Goal: Task Accomplishment & Management: Complete application form

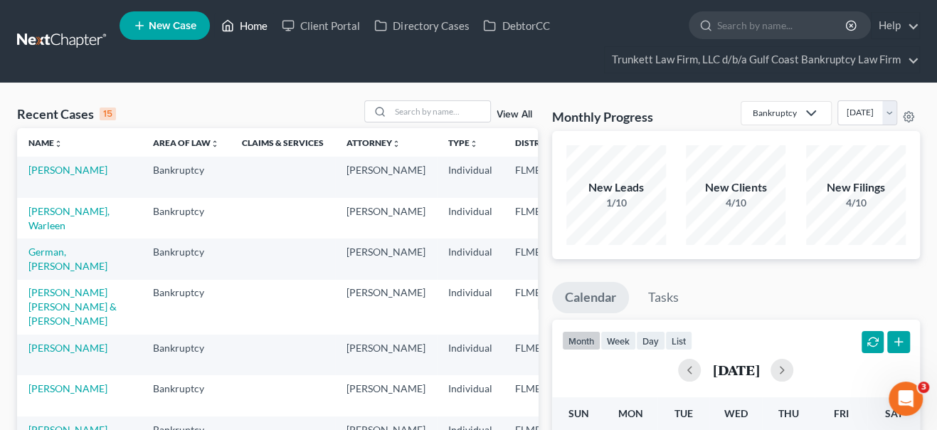
click at [255, 26] on link "Home" at bounding box center [244, 26] width 60 height 26
click at [421, 112] on input "search" at bounding box center [441, 111] width 100 height 21
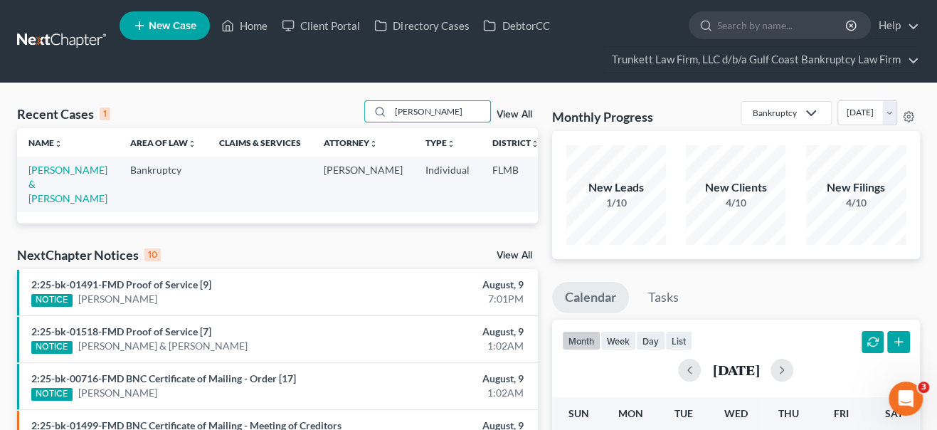
type input "[PERSON_NAME]"
click at [44, 189] on td "[PERSON_NAME] & [PERSON_NAME]" at bounding box center [68, 184] width 102 height 55
click at [45, 183] on link "[PERSON_NAME] & [PERSON_NAME]" at bounding box center [67, 184] width 79 height 41
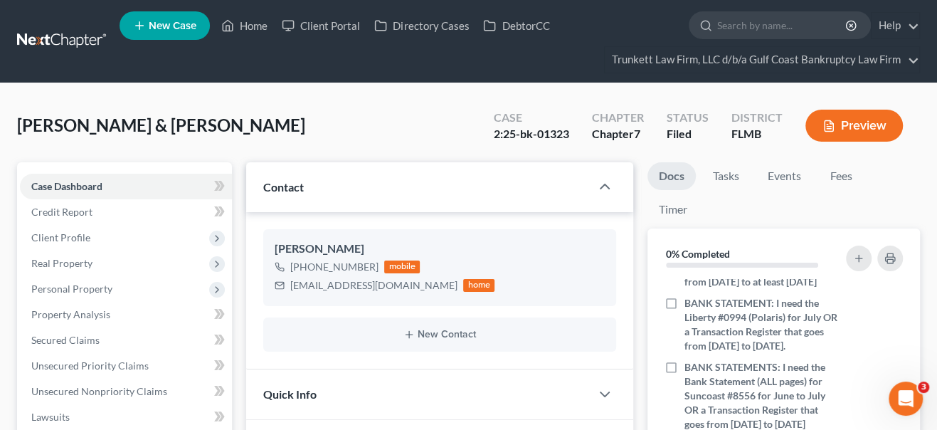
click at [839, 115] on button "Preview" at bounding box center [853, 126] width 97 height 32
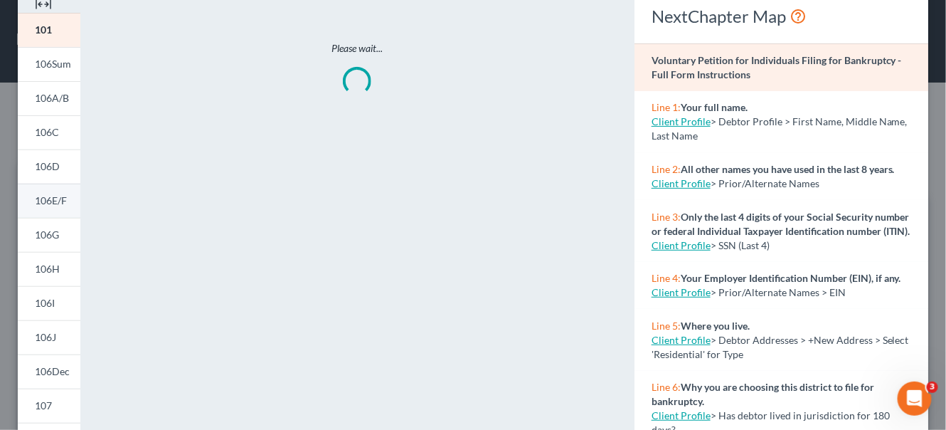
scroll to position [129, 0]
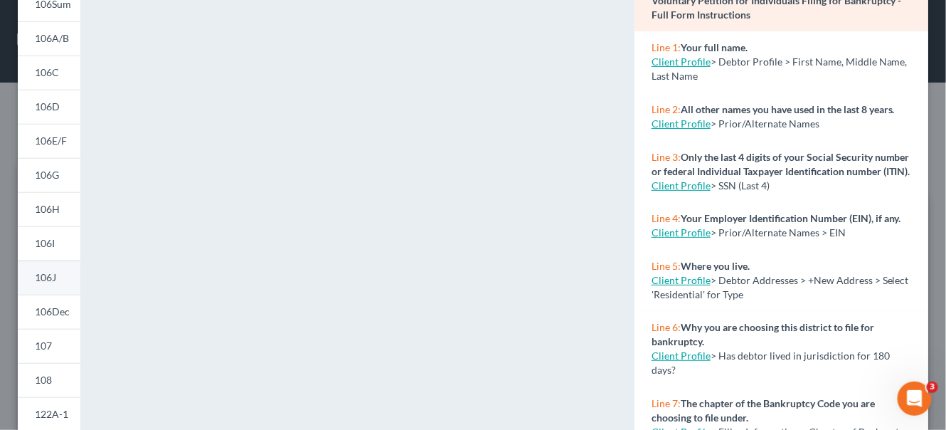
click at [60, 282] on link "106J" at bounding box center [49, 277] width 63 height 34
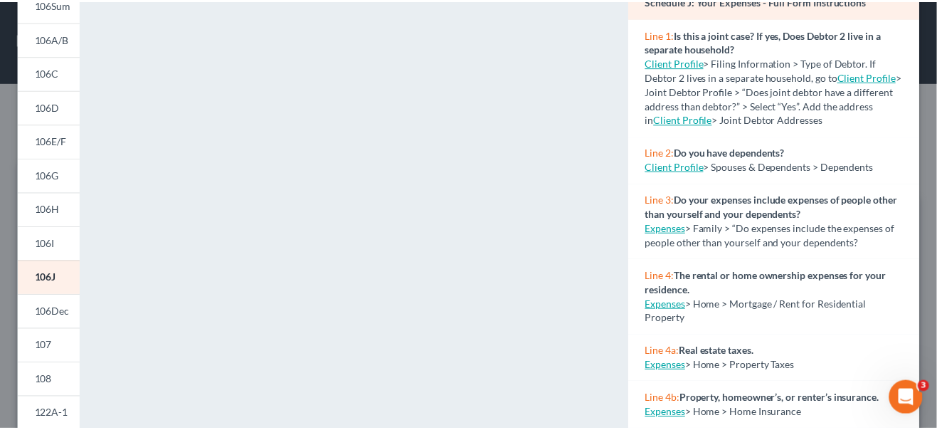
scroll to position [0, 0]
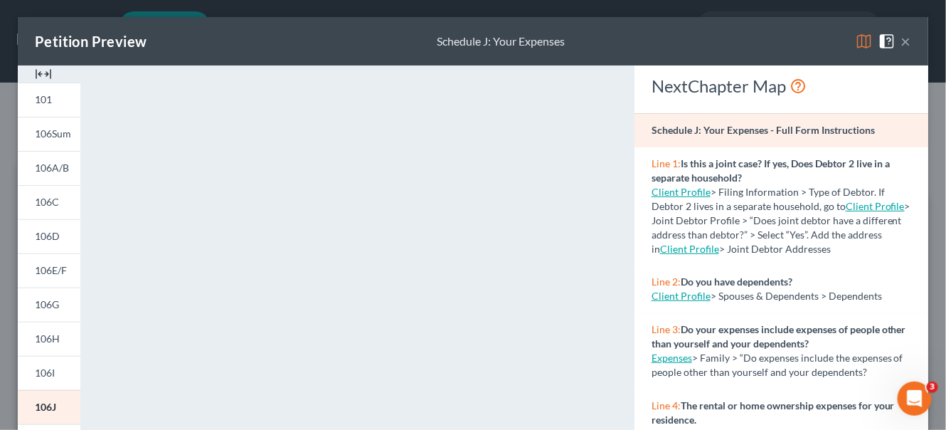
drag, startPoint x: 898, startPoint y: 45, endPoint x: 261, endPoint y: 62, distance: 637.0
click at [901, 45] on button "×" at bounding box center [906, 41] width 10 height 17
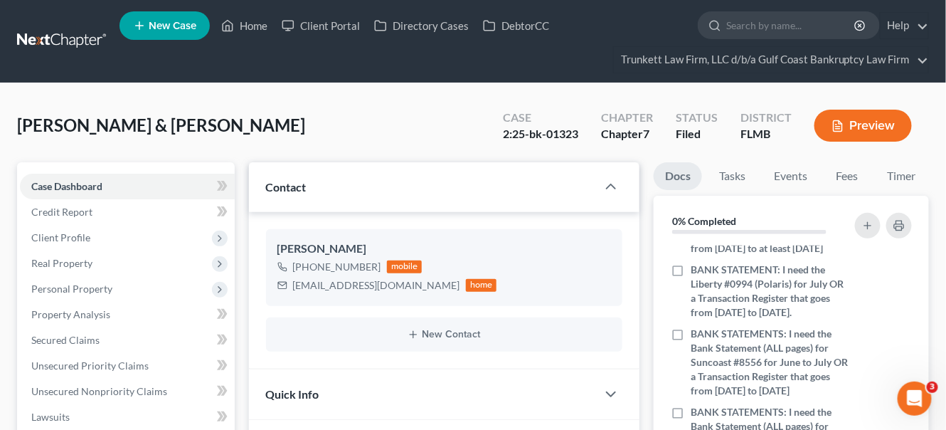
scroll to position [472, 0]
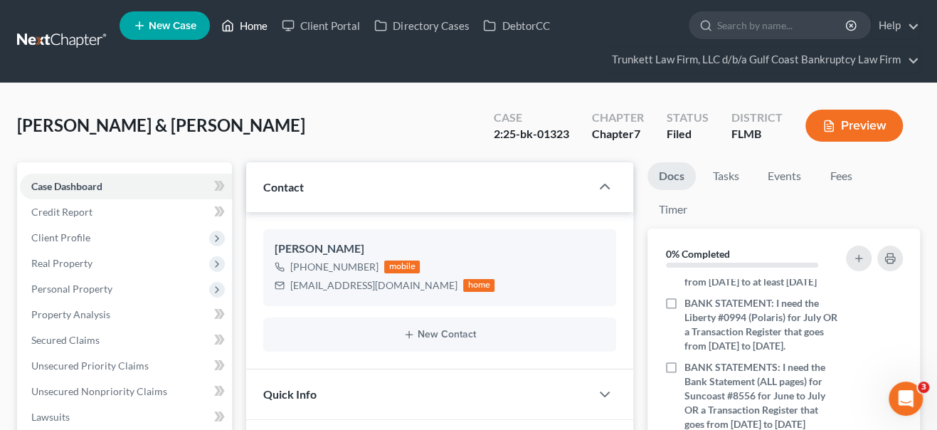
click at [247, 21] on link "Home" at bounding box center [244, 26] width 60 height 26
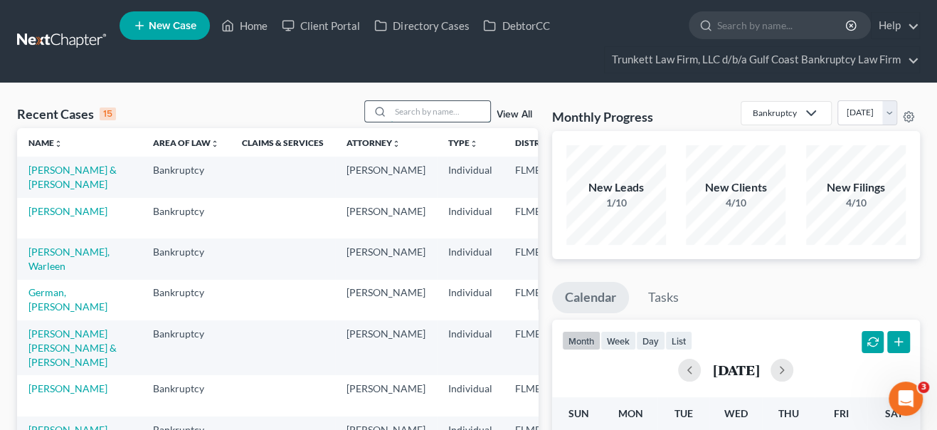
click at [431, 115] on input "search" at bounding box center [441, 111] width 100 height 21
type input "[PERSON_NAME]"
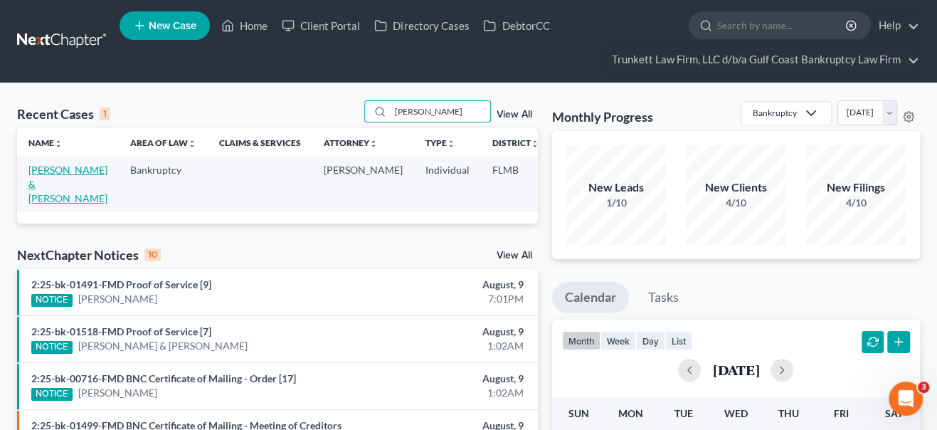
click at [49, 184] on link "[PERSON_NAME] & [PERSON_NAME]" at bounding box center [67, 184] width 79 height 41
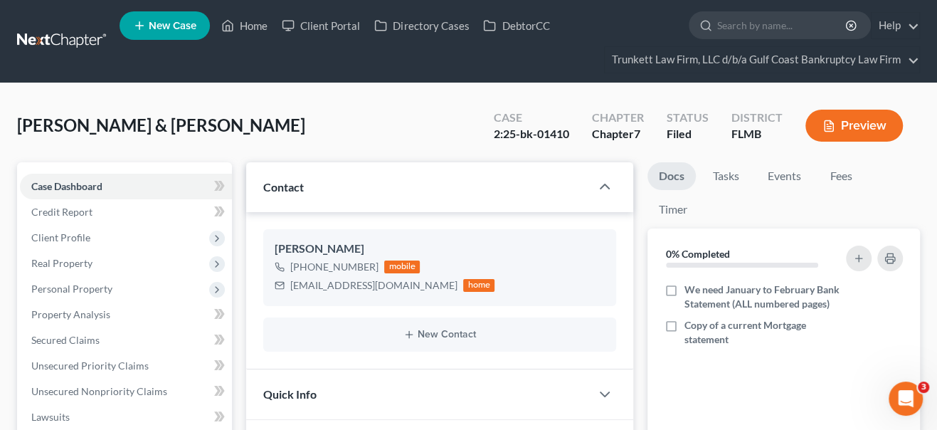
click at [881, 125] on button "Preview" at bounding box center [853, 126] width 97 height 32
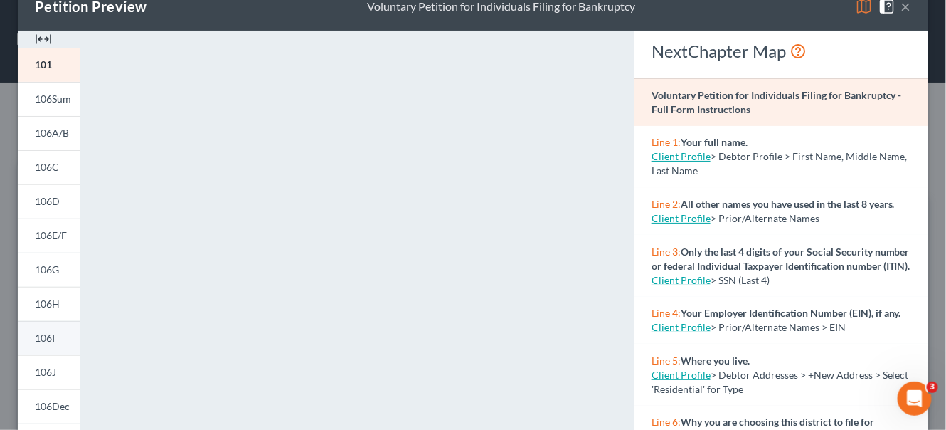
scroll to position [64, 0]
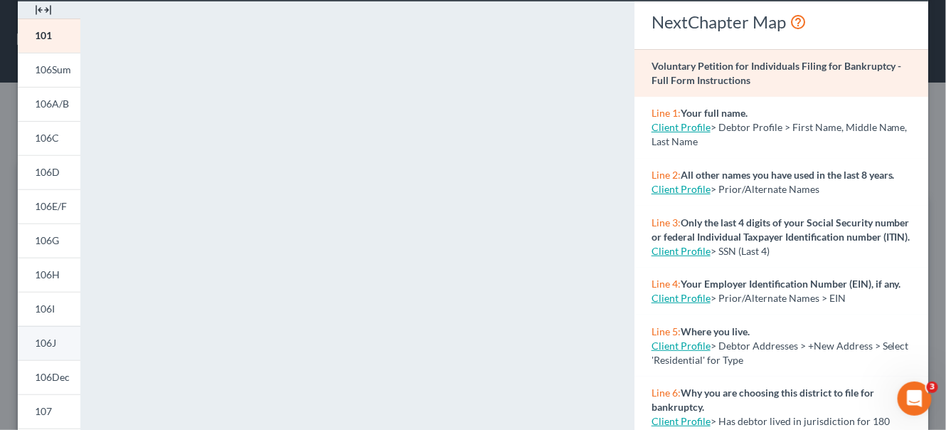
click at [43, 343] on span "106J" at bounding box center [45, 343] width 21 height 12
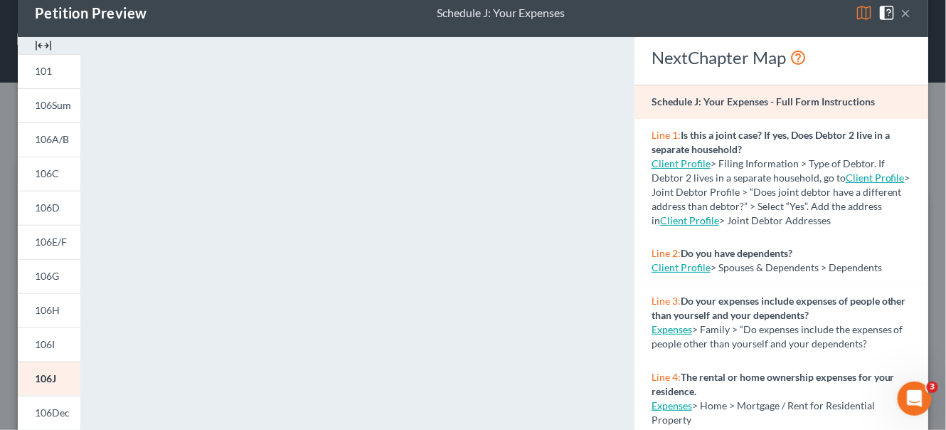
scroll to position [0, 0]
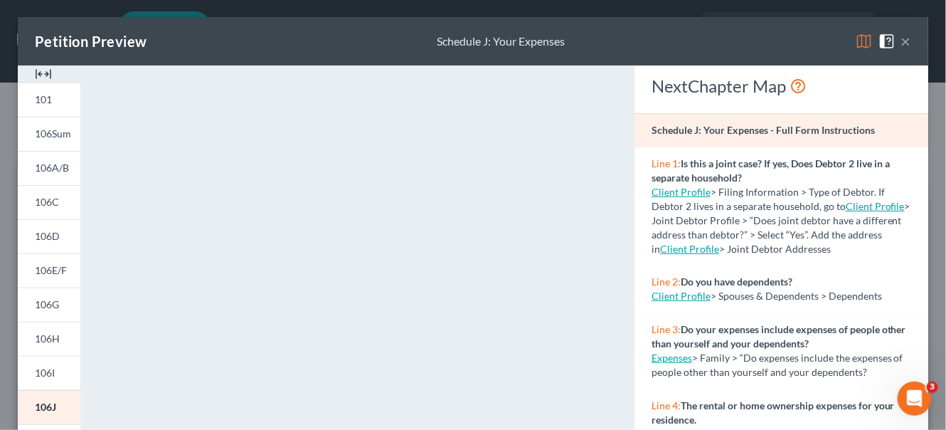
drag, startPoint x: 613, startPoint y: 43, endPoint x: 756, endPoint y: 50, distance: 142.4
click at [614, 43] on div "Petition Preview Schedule J: Your Expenses ×" at bounding box center [473, 41] width 911 height 48
click at [901, 41] on button "×" at bounding box center [906, 41] width 10 height 17
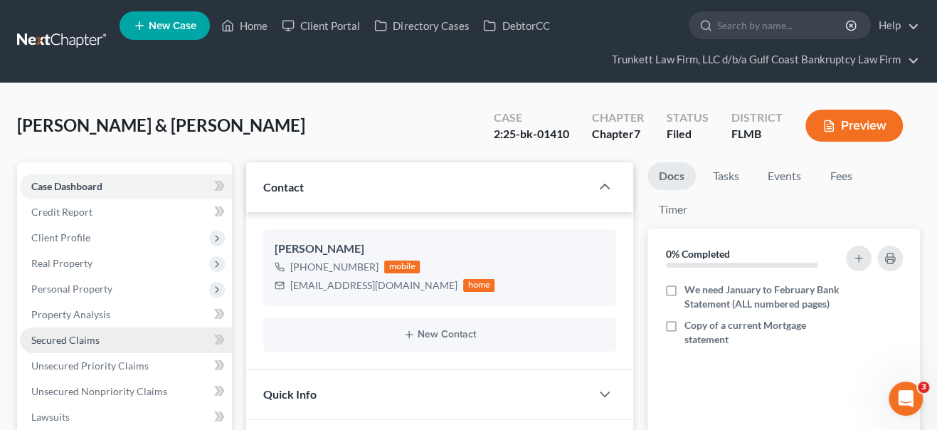
click at [75, 339] on span "Secured Claims" at bounding box center [65, 340] width 68 height 12
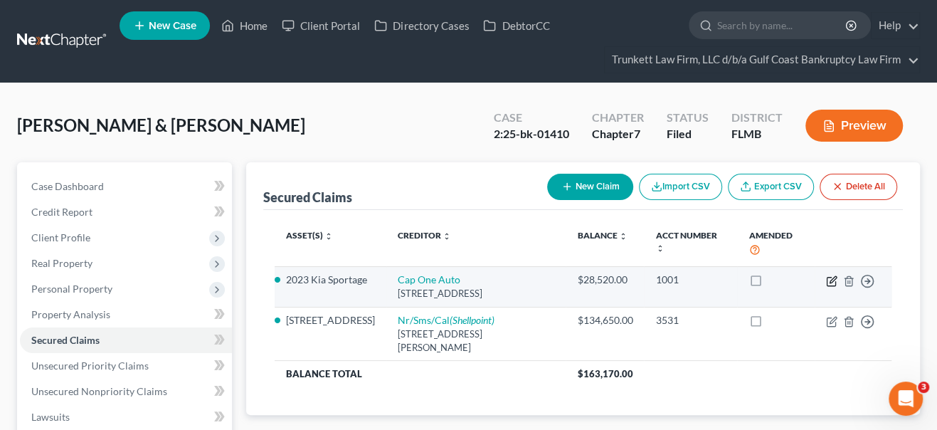
click at [827, 280] on icon "button" at bounding box center [831, 280] width 11 height 11
select select "45"
select select "5"
select select "2"
select select "1"
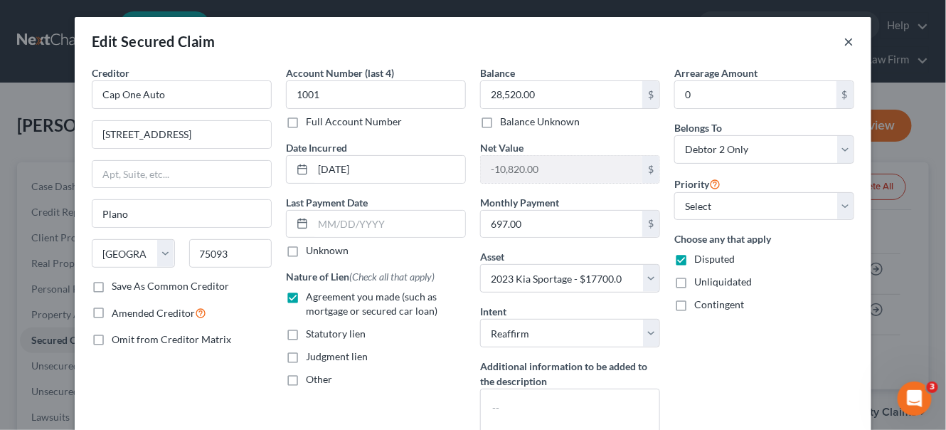
click at [844, 41] on button "×" at bounding box center [849, 41] width 10 height 17
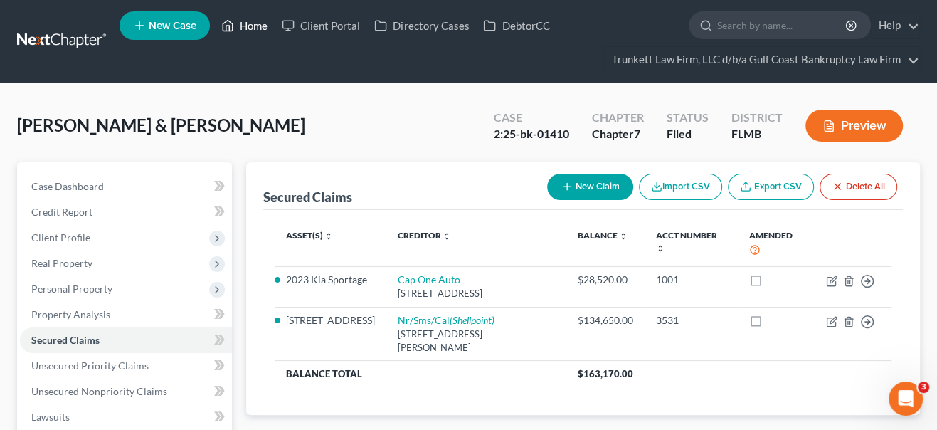
click at [250, 26] on link "Home" at bounding box center [244, 26] width 60 height 26
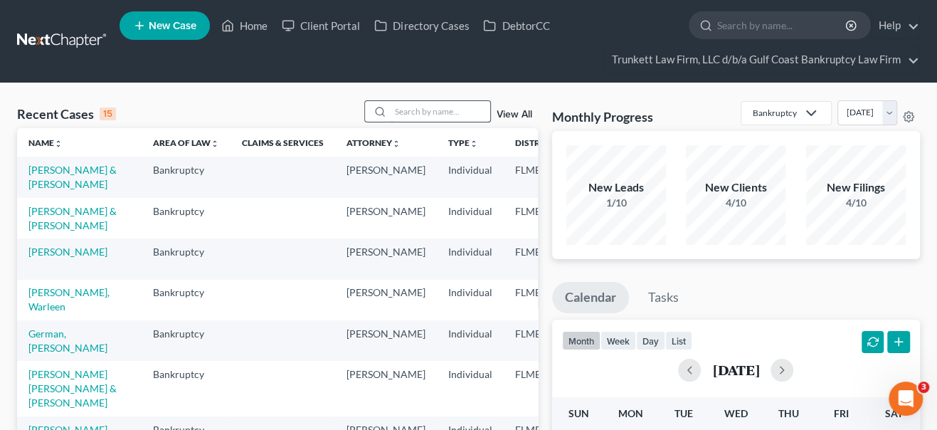
click at [406, 110] on input "search" at bounding box center [441, 111] width 100 height 21
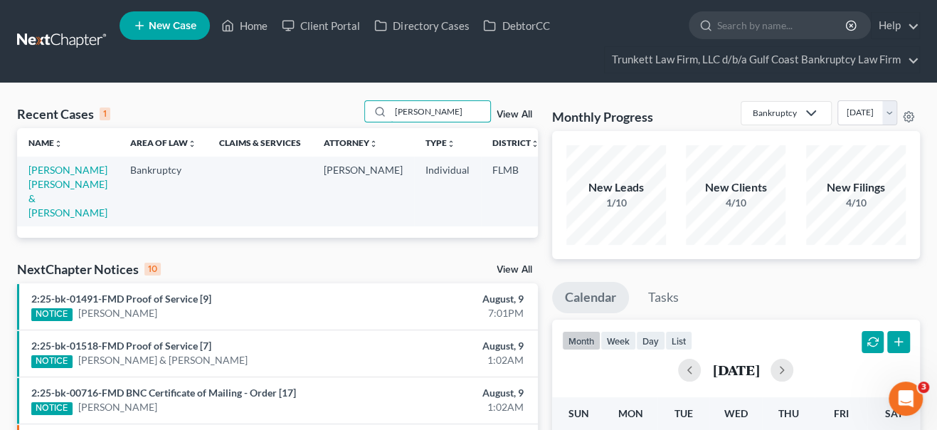
type input "[PERSON_NAME]"
click at [67, 189] on td "[PERSON_NAME] [PERSON_NAME] & [PERSON_NAME]" at bounding box center [68, 191] width 102 height 69
click at [48, 191] on link "[PERSON_NAME] [PERSON_NAME] & [PERSON_NAME]" at bounding box center [67, 191] width 79 height 55
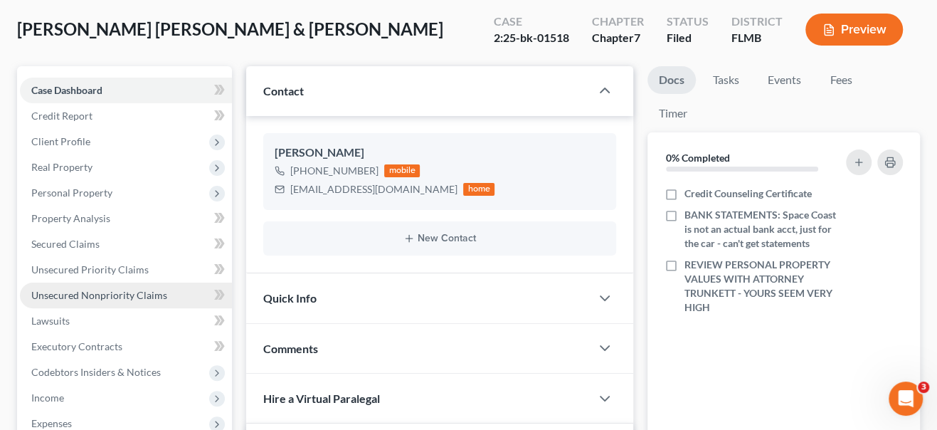
scroll to position [129, 0]
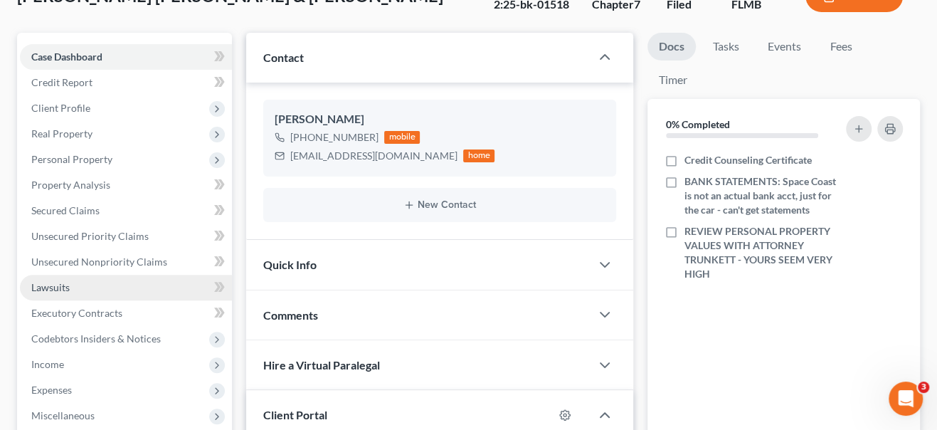
click at [73, 285] on link "Lawsuits" at bounding box center [126, 288] width 212 height 26
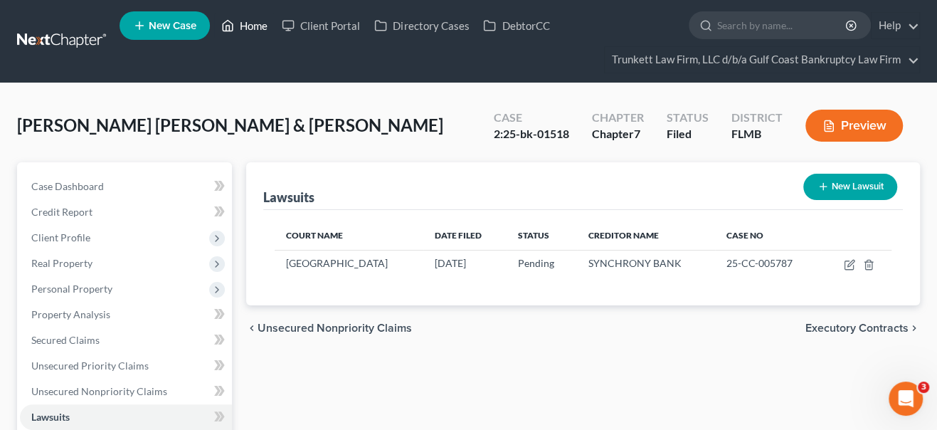
drag, startPoint x: 258, startPoint y: 28, endPoint x: 476, endPoint y: 132, distance: 241.9
click at [258, 28] on link "Home" at bounding box center [244, 26] width 60 height 26
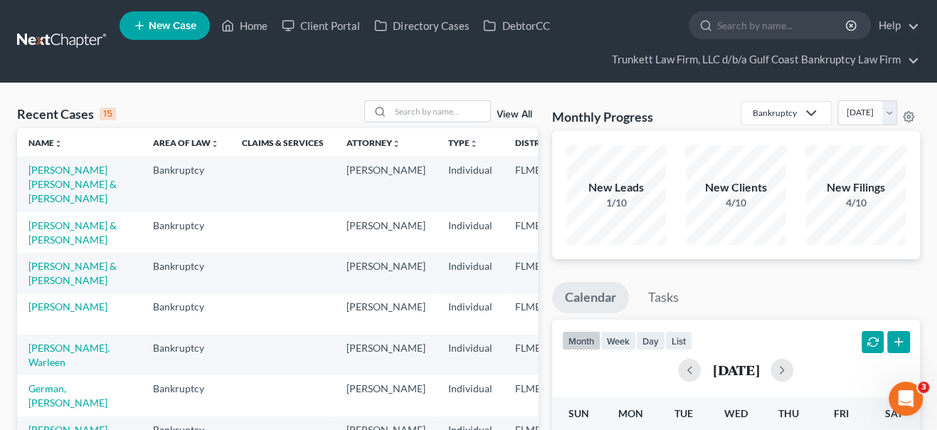
click at [504, 117] on link "View All" at bounding box center [515, 115] width 36 height 10
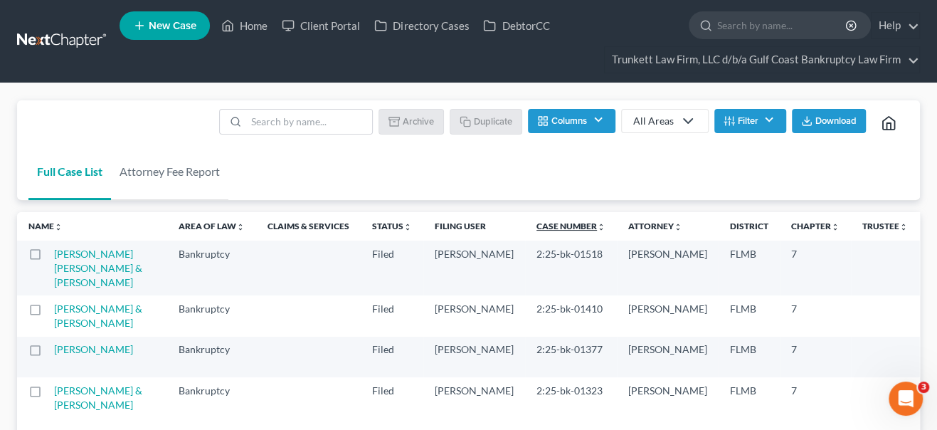
click at [536, 228] on link "Case Number unfold_more expand_more expand_less" at bounding box center [570, 226] width 69 height 11
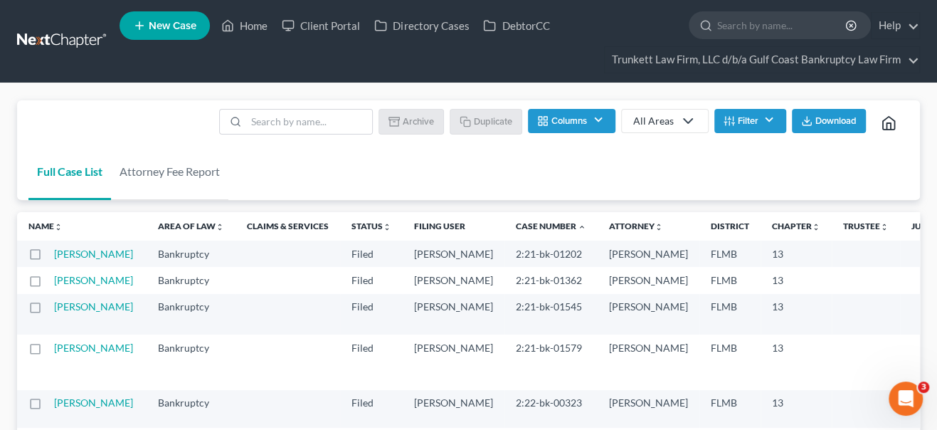
click at [516, 228] on link "Case Number unfold_more expand_more expand_less" at bounding box center [551, 226] width 70 height 11
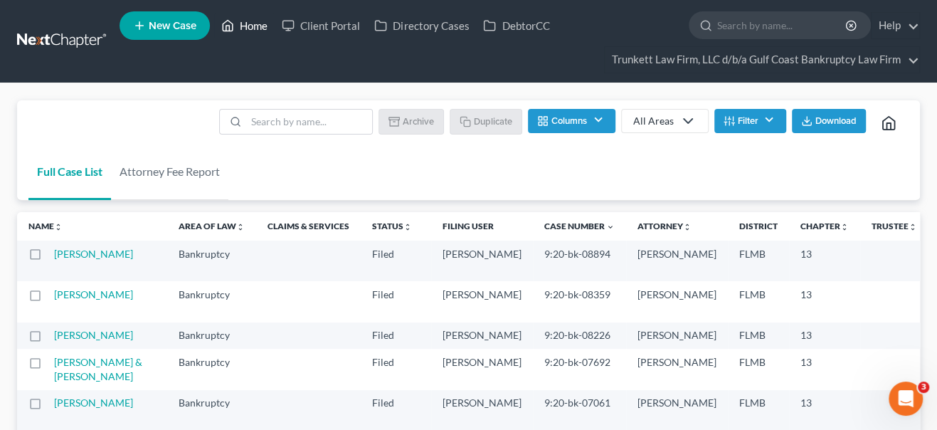
click at [257, 31] on link "Home" at bounding box center [244, 26] width 60 height 26
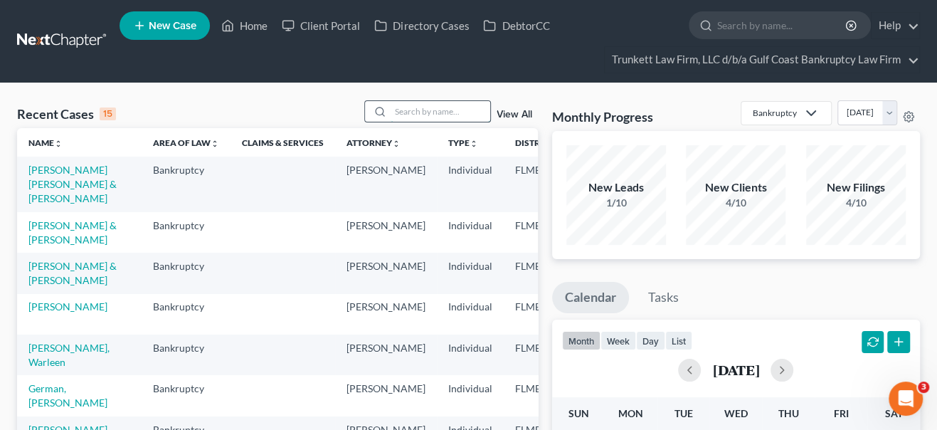
click at [399, 112] on input "search" at bounding box center [441, 111] width 100 height 21
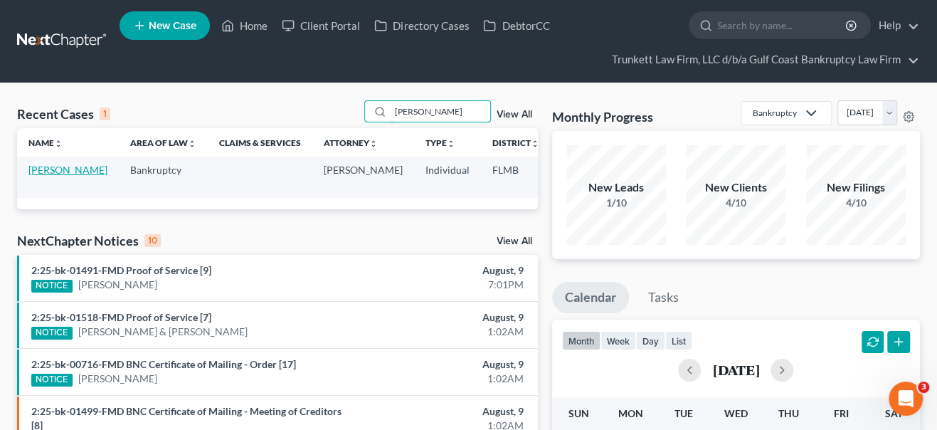
type input "[PERSON_NAME]"
click at [46, 176] on link "[PERSON_NAME]" at bounding box center [67, 170] width 79 height 12
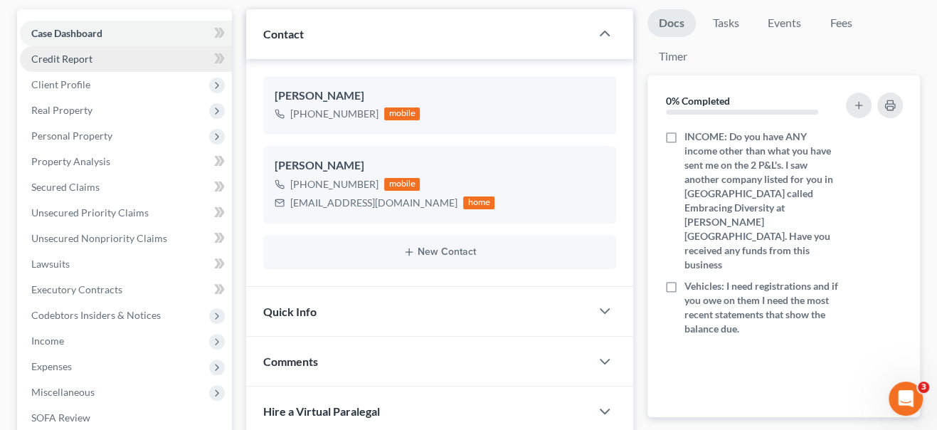
scroll to position [194, 0]
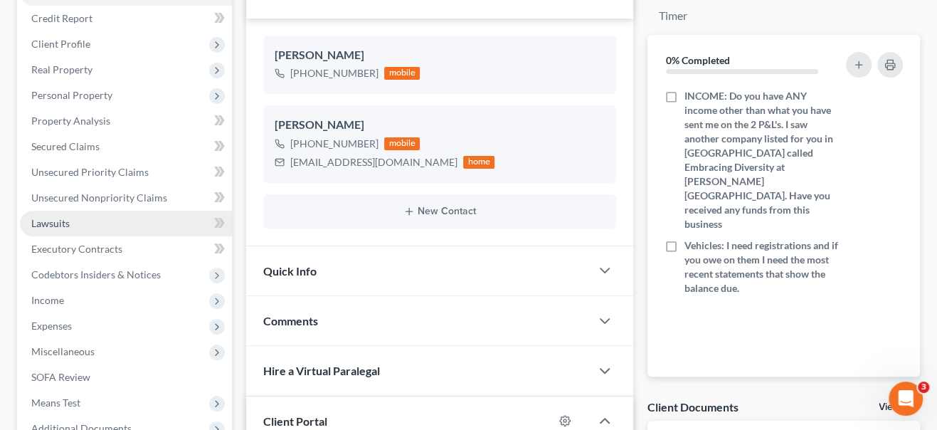
click at [60, 218] on span "Lawsuits" at bounding box center [50, 223] width 38 height 12
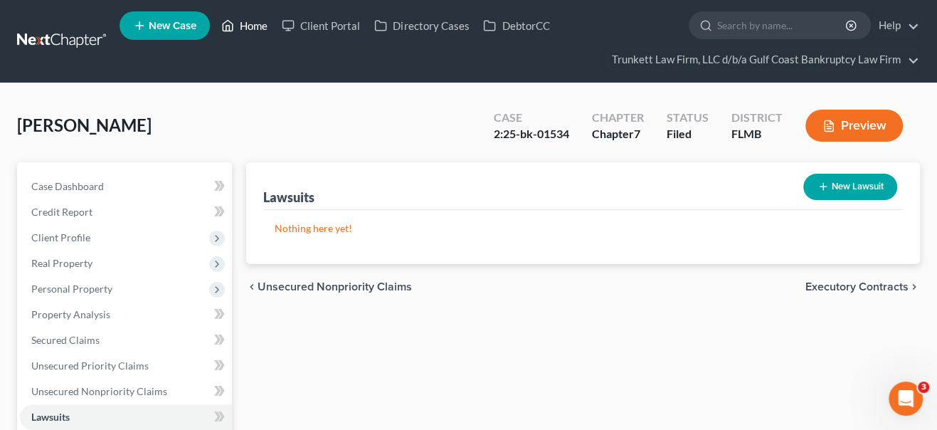
click at [253, 27] on link "Home" at bounding box center [244, 26] width 60 height 26
drag, startPoint x: 252, startPoint y: 27, endPoint x: 270, endPoint y: 72, distance: 48.5
click at [253, 27] on link "Home" at bounding box center [244, 26] width 60 height 26
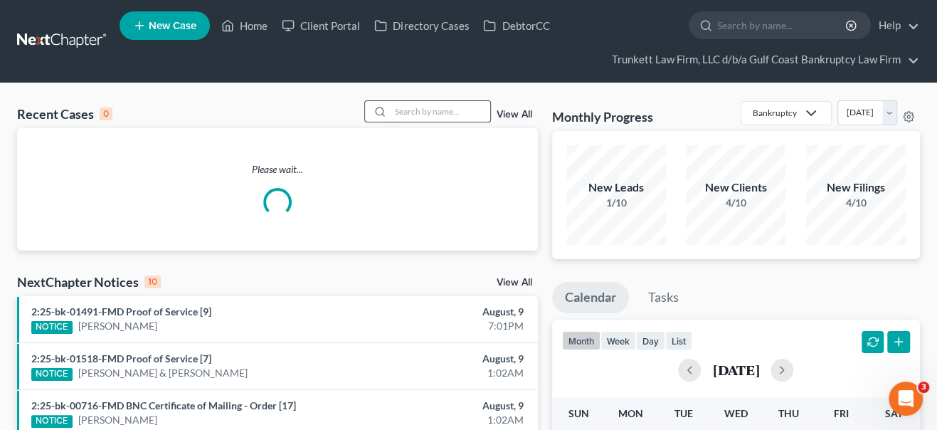
click at [394, 117] on input "search" at bounding box center [441, 111] width 100 height 21
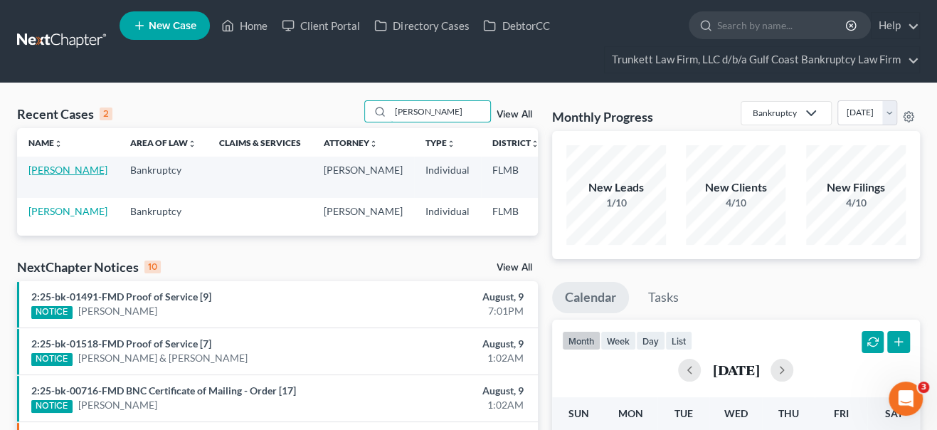
type input "[PERSON_NAME]"
click at [39, 176] on link "[PERSON_NAME]" at bounding box center [67, 170] width 79 height 12
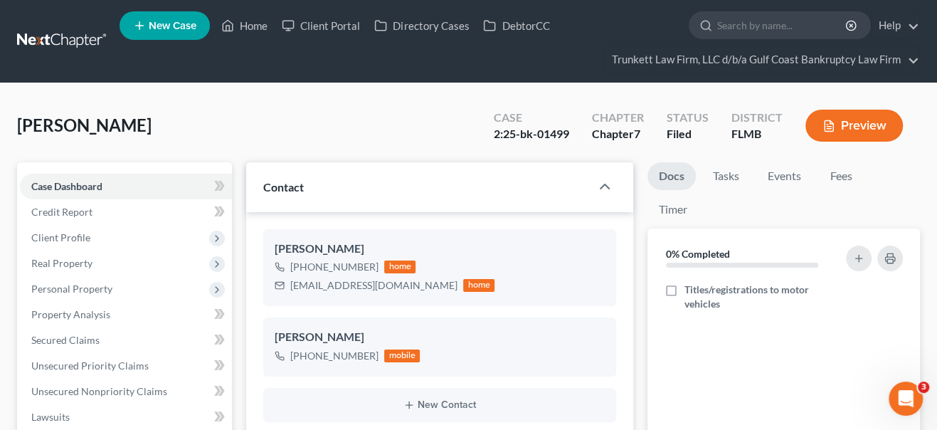
scroll to position [912, 0]
drag, startPoint x: 97, startPoint y: 337, endPoint x: 255, endPoint y: 122, distance: 266.7
click at [253, 120] on div "[PERSON_NAME] Upgraded Case 2:25-bk-01499 Chapter Chapter 7 Status Filed Distri…" at bounding box center [468, 131] width 903 height 62
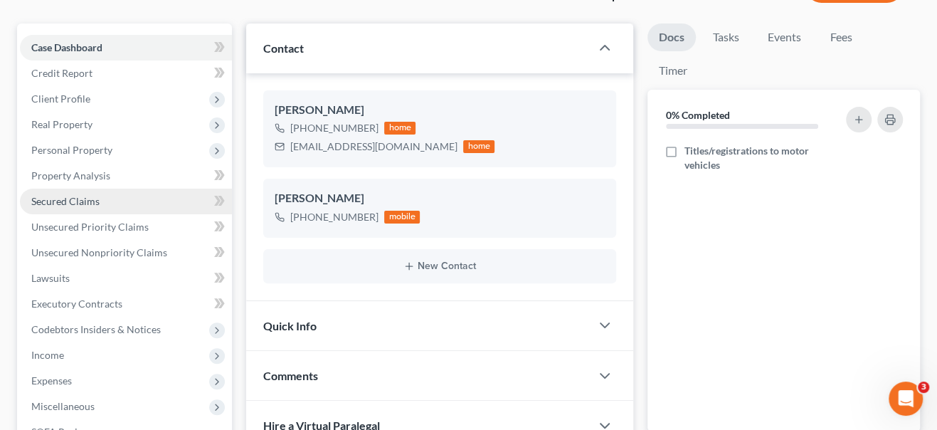
scroll to position [258, 0]
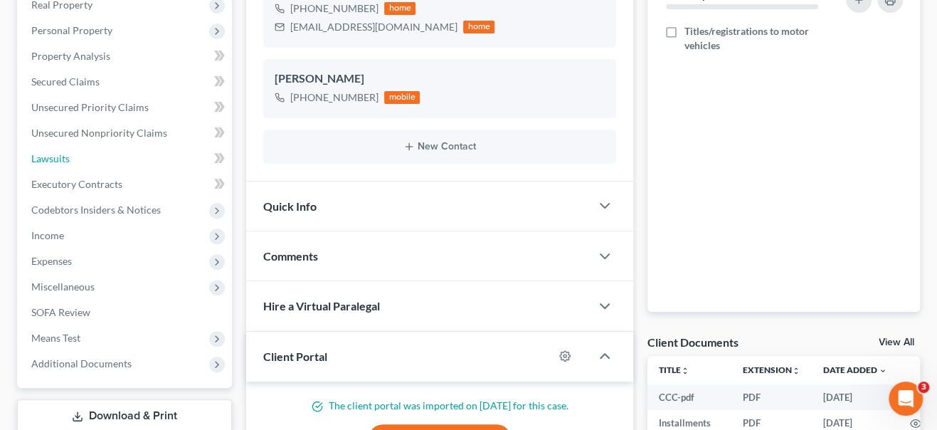
drag, startPoint x: 81, startPoint y: 152, endPoint x: 264, endPoint y: 165, distance: 183.3
click at [83, 152] on link "Lawsuits" at bounding box center [126, 159] width 212 height 26
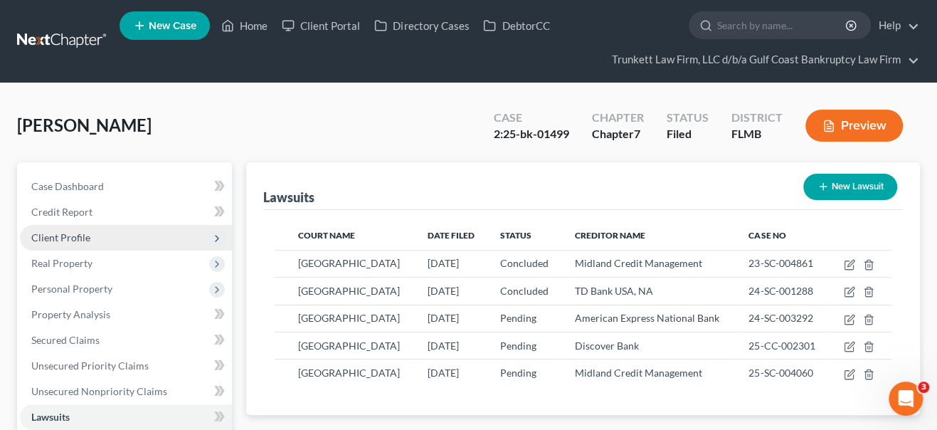
click at [73, 231] on span "Client Profile" at bounding box center [60, 237] width 59 height 12
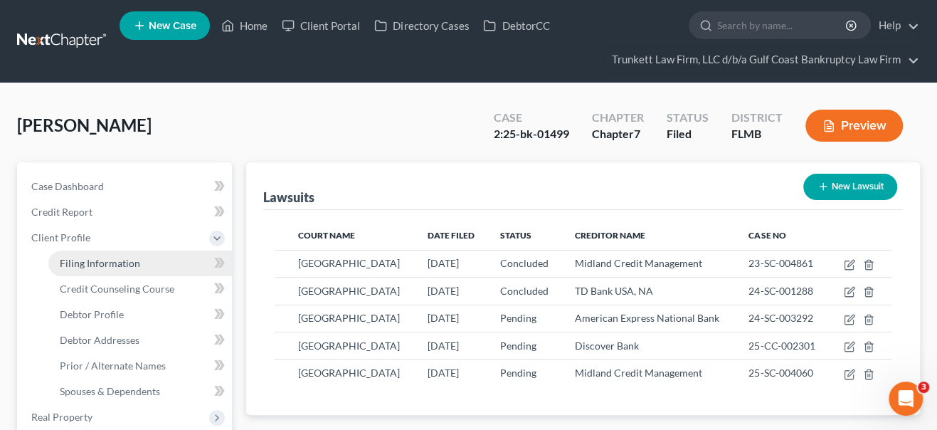
click at [98, 269] on link "Filing Information" at bounding box center [140, 263] width 184 height 26
select select "1"
select select "0"
select select "15"
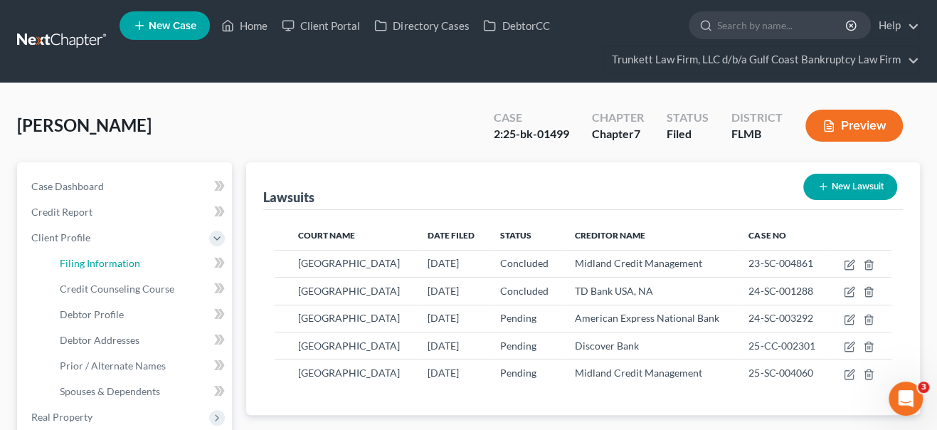
select select "0"
select select "9"
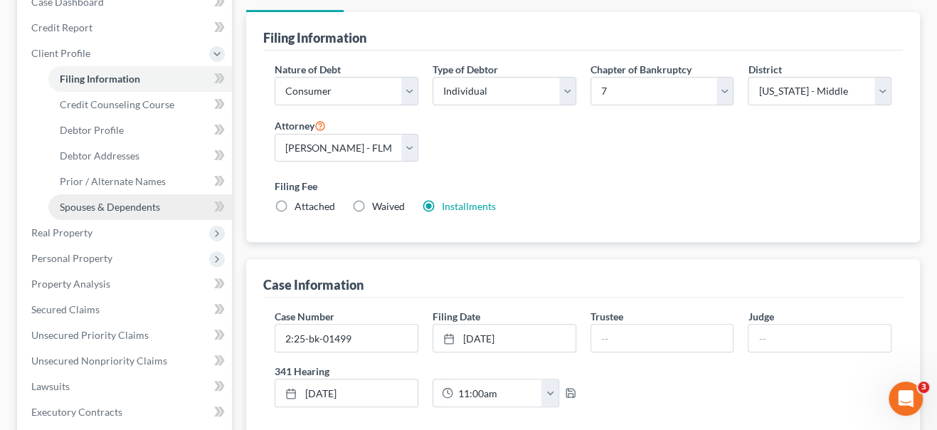
scroll to position [194, 0]
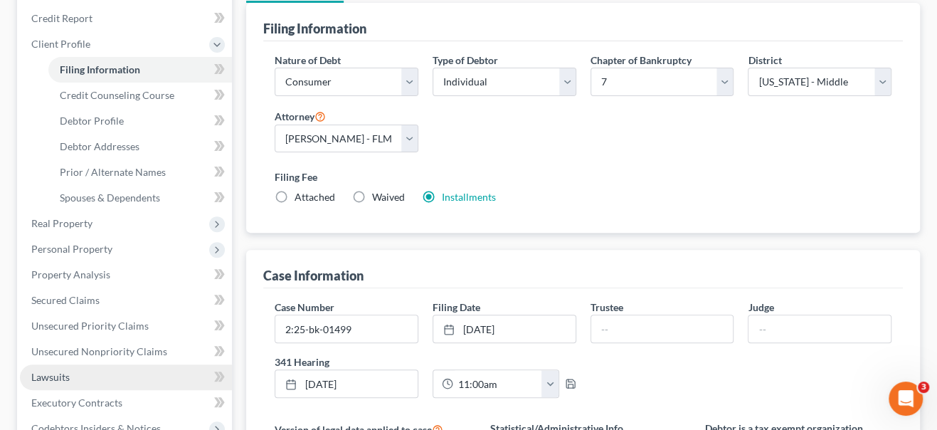
click at [88, 378] on link "Lawsuits" at bounding box center [126, 377] width 212 height 26
